Goal: Information Seeking & Learning: Learn about a topic

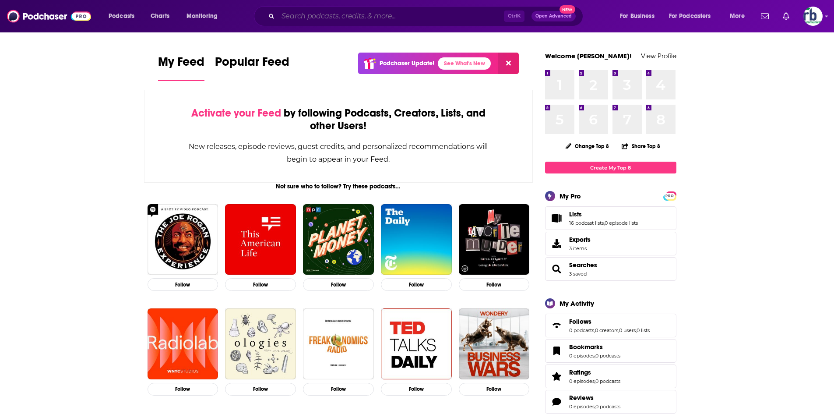
click at [402, 19] on input "Search podcasts, credits, & more..." at bounding box center [391, 16] width 226 height 14
click at [378, 13] on input "Search podcasts, credits, & more..." at bounding box center [391, 16] width 226 height 14
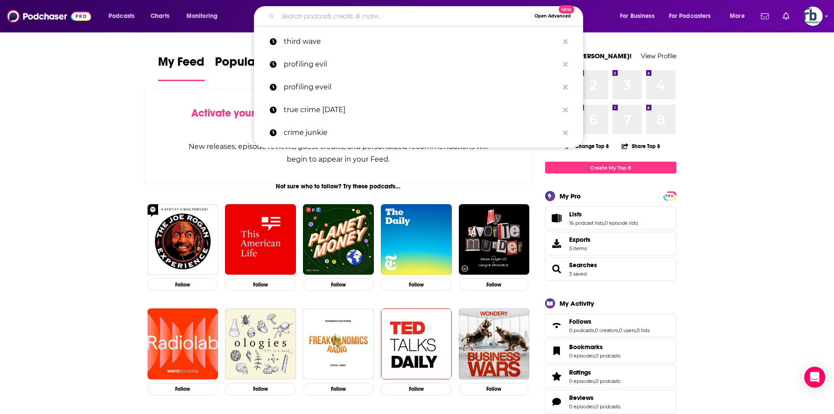
paste input "Conservation Conversations"
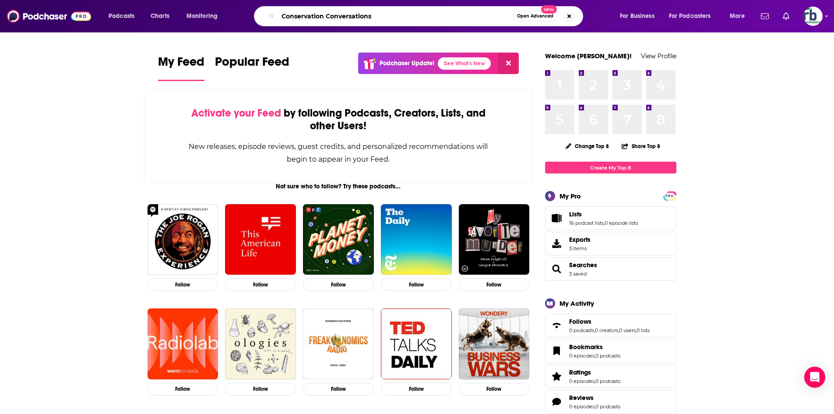
type input "Conservation Conversations"
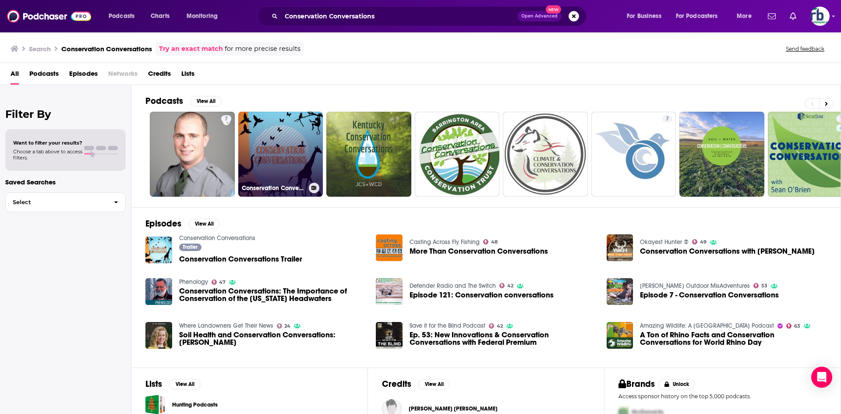
click at [281, 153] on link "Conservation Conversations" at bounding box center [280, 154] width 85 height 85
